Goal: Task Accomplishment & Management: Use online tool/utility

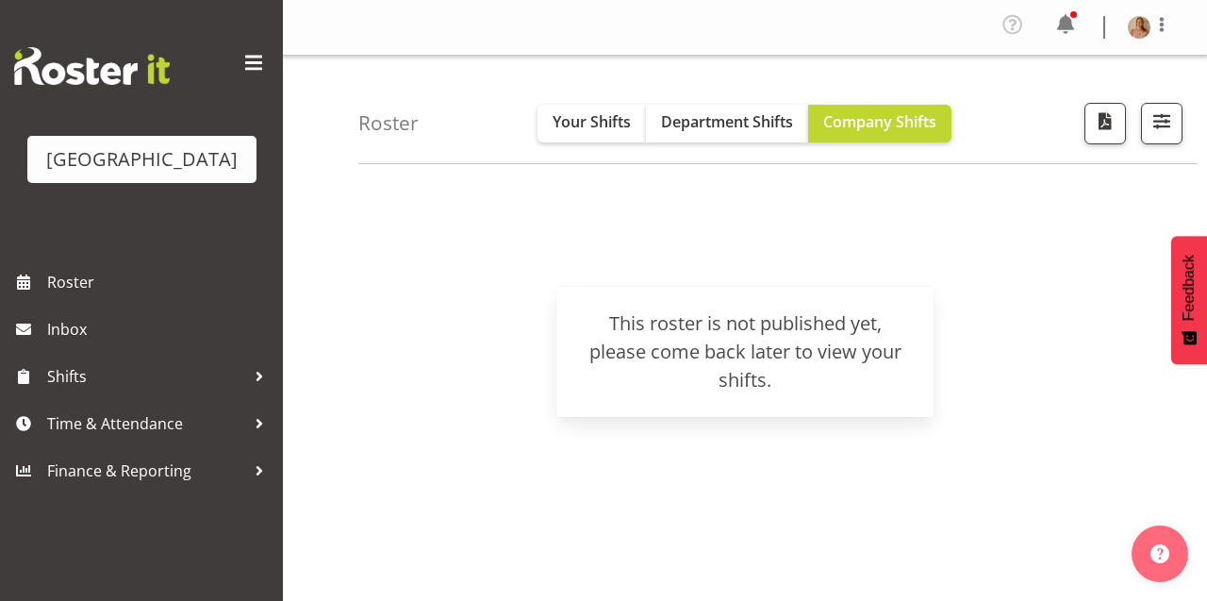
scroll to position [54, 0]
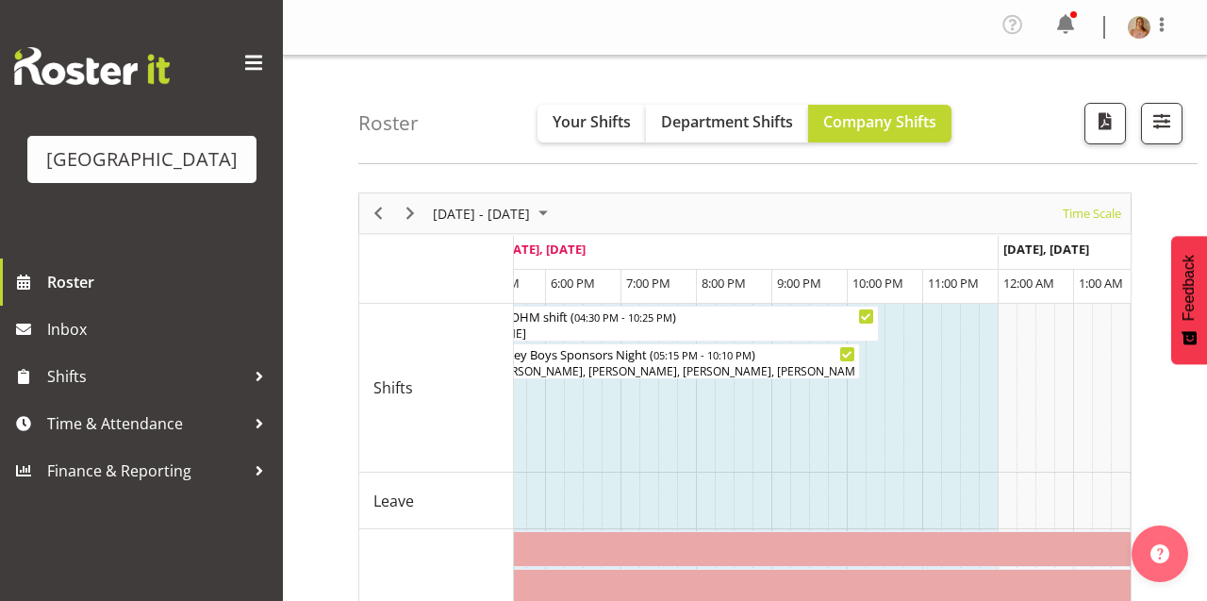
scroll to position [0, 4887]
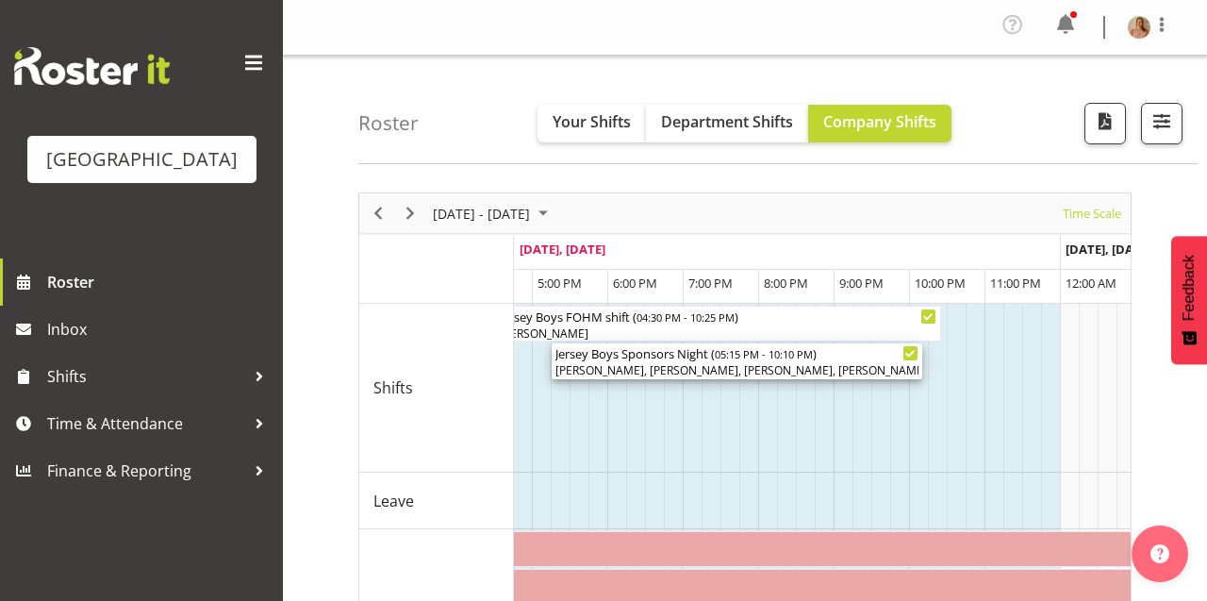
click at [765, 362] on div "[PERSON_NAME], [PERSON_NAME], [PERSON_NAME], [PERSON_NAME], [PERSON_NAME]" at bounding box center [737, 370] width 363 height 17
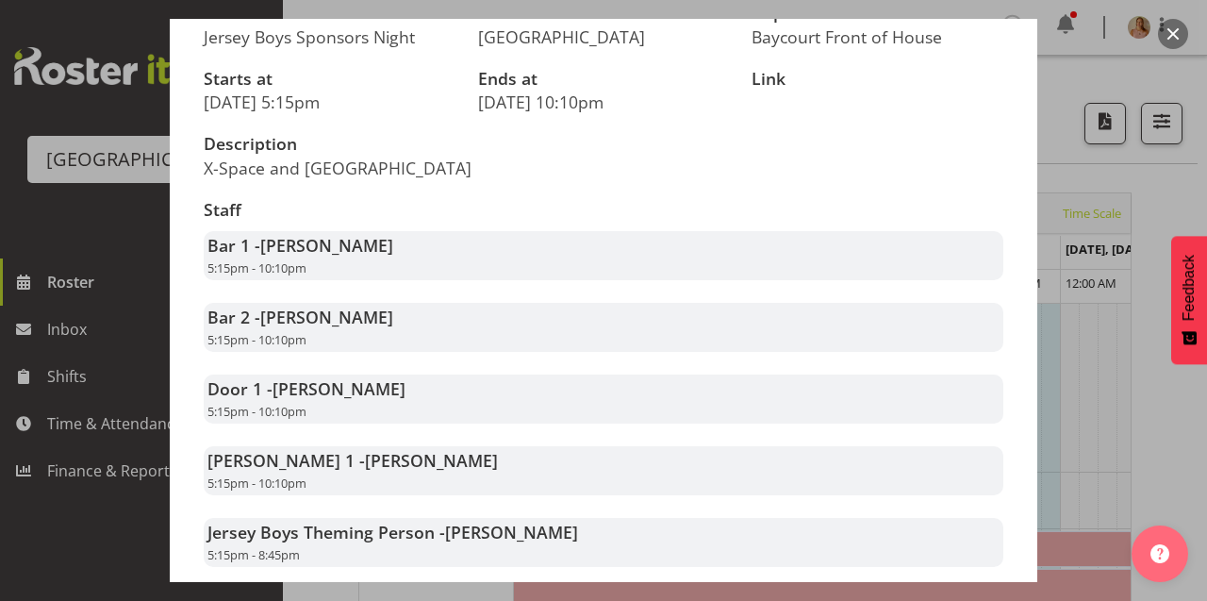
scroll to position [0, 0]
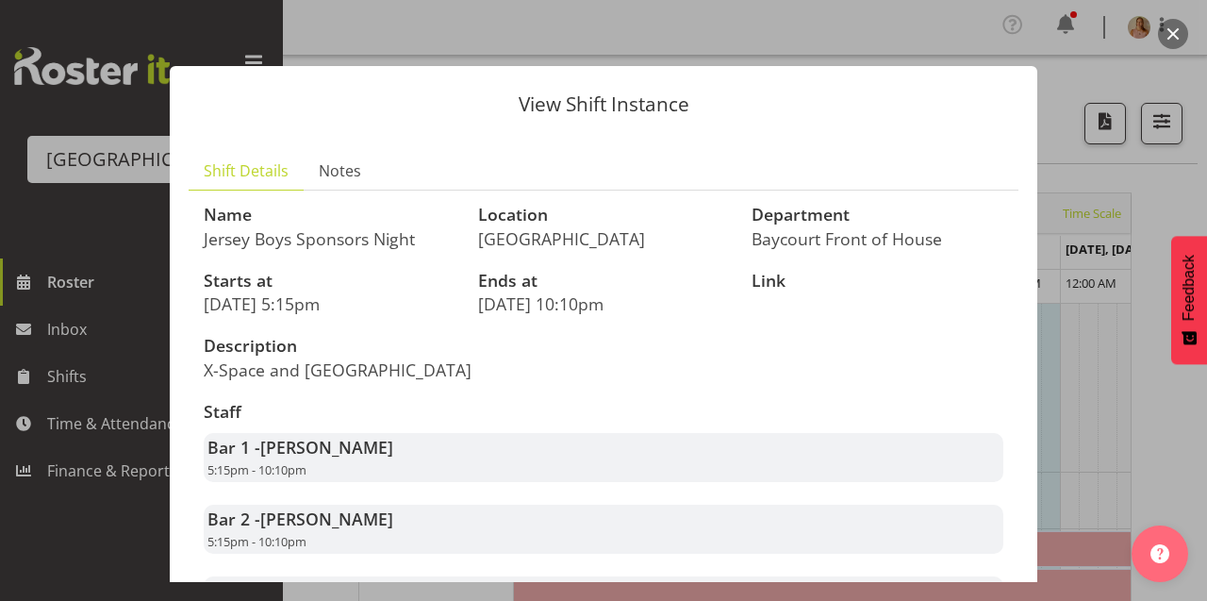
click at [1171, 31] on button "button" at bounding box center [1173, 34] width 30 height 30
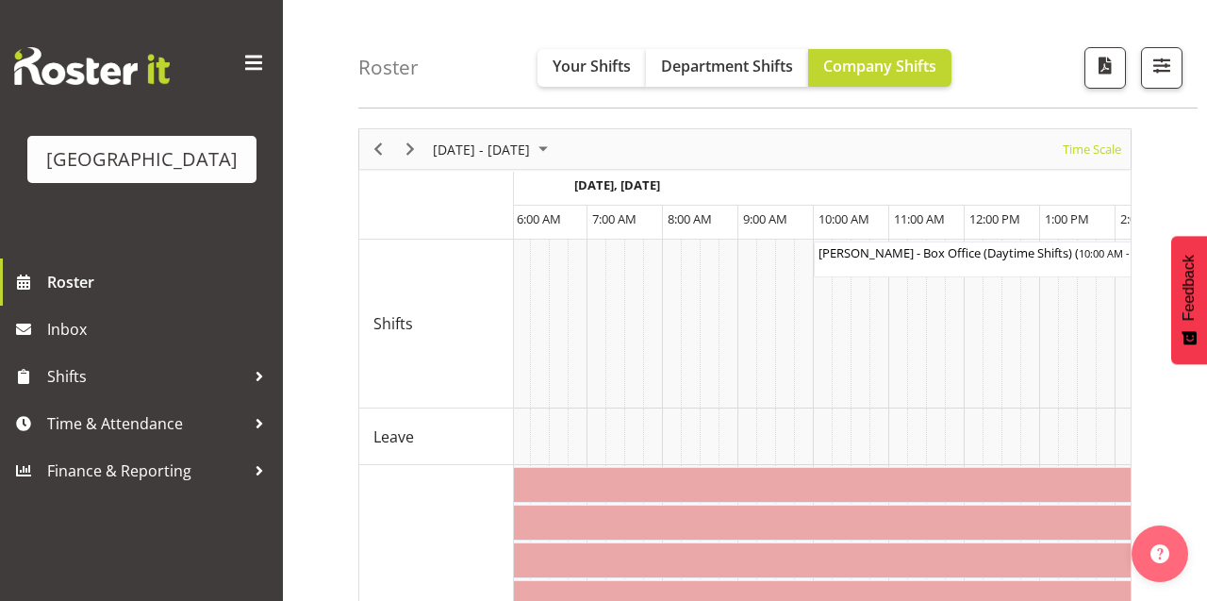
scroll to position [0, 5953]
click at [419, 139] on div "Timeline Week of September 10, 2025" at bounding box center [410, 149] width 32 height 40
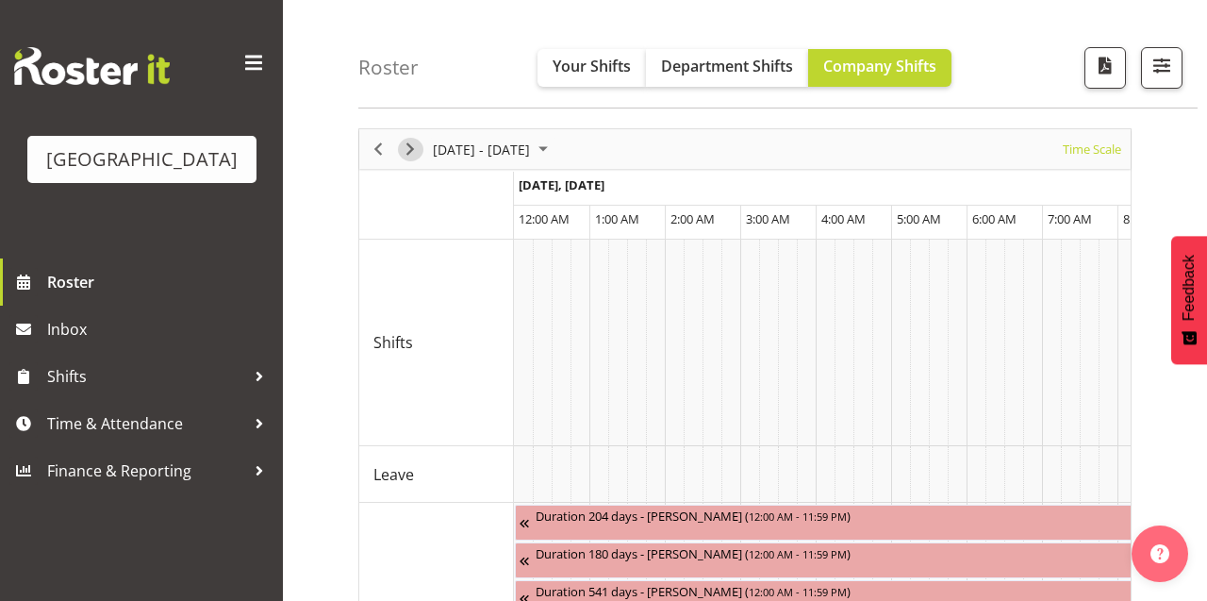
click at [410, 151] on span "Next" at bounding box center [410, 150] width 23 height 24
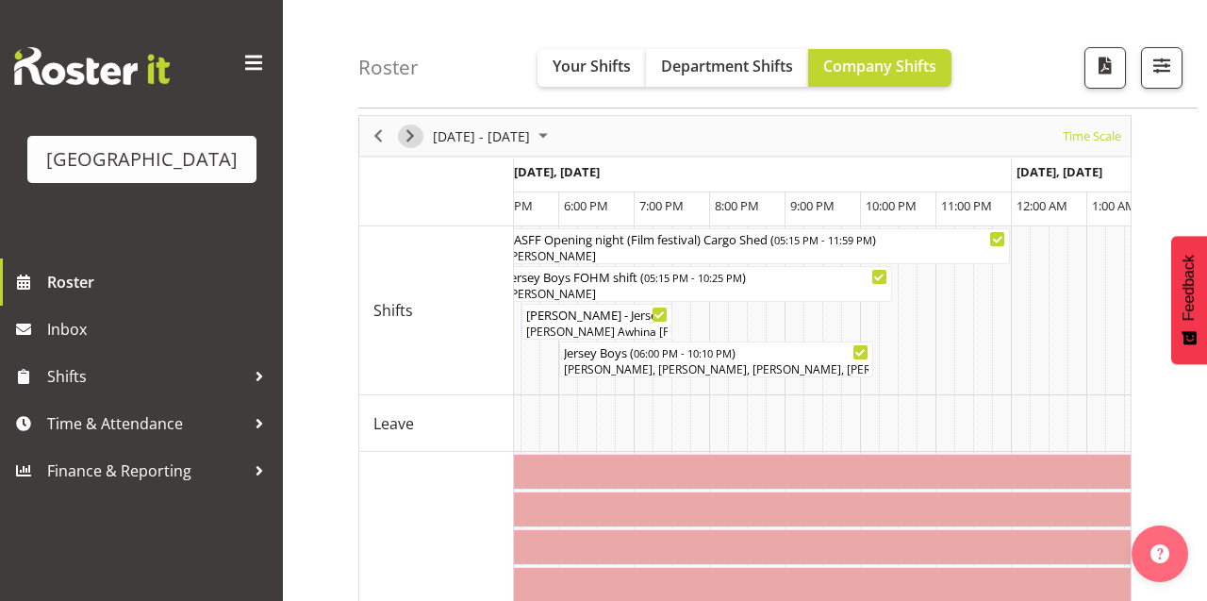
scroll to position [0, 6722]
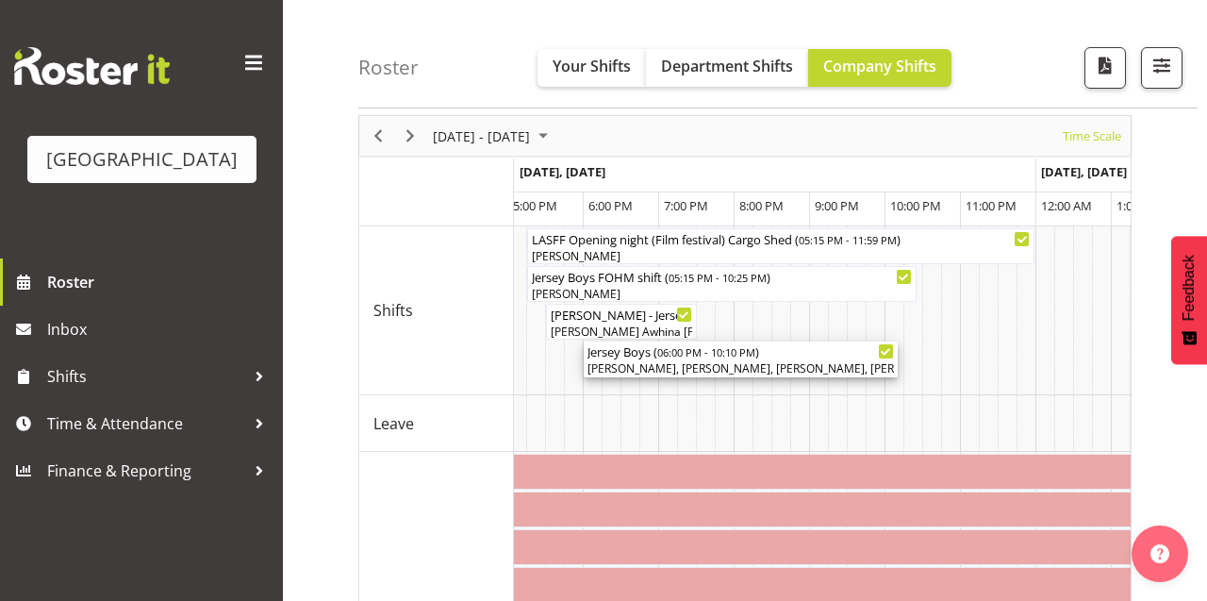
click at [772, 361] on div "[PERSON_NAME], [PERSON_NAME], [PERSON_NAME], [PERSON_NAME], [PERSON_NAME], [PER…" at bounding box center [741, 368] width 307 height 17
